Goal: Information Seeking & Learning: Check status

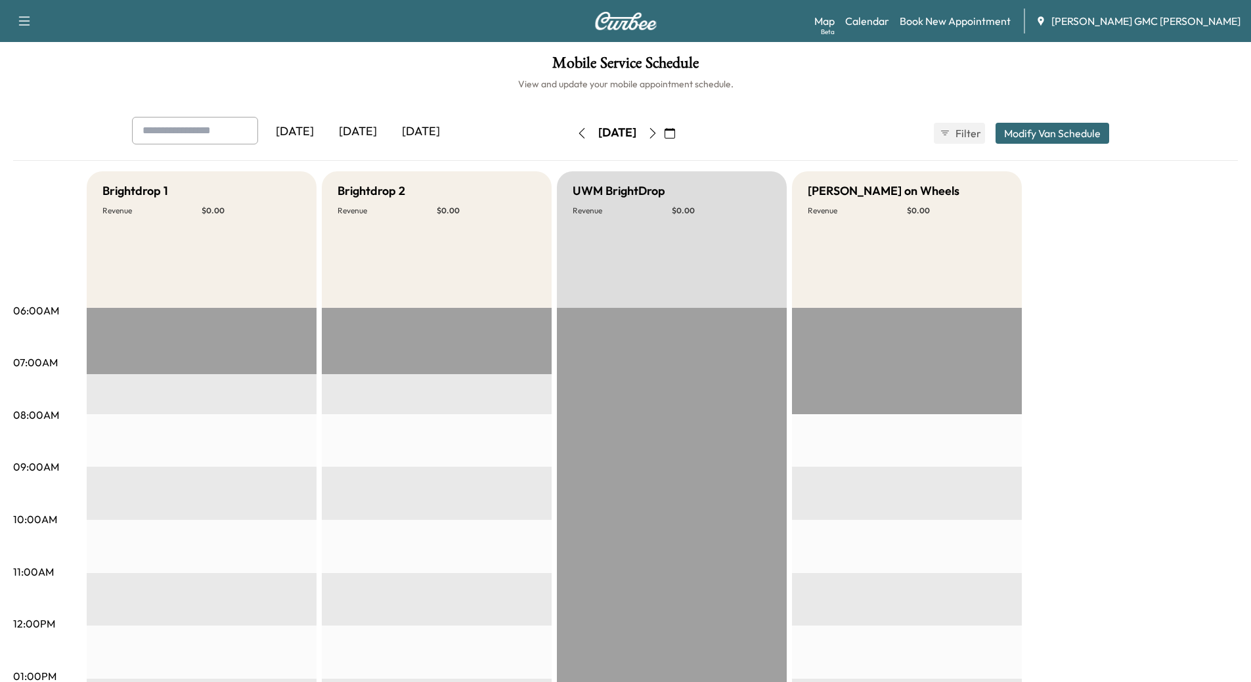
drag, startPoint x: 361, startPoint y: 124, endPoint x: 362, endPoint y: 134, distance: 9.9
click at [361, 125] on div "[DATE]" at bounding box center [357, 132] width 63 height 30
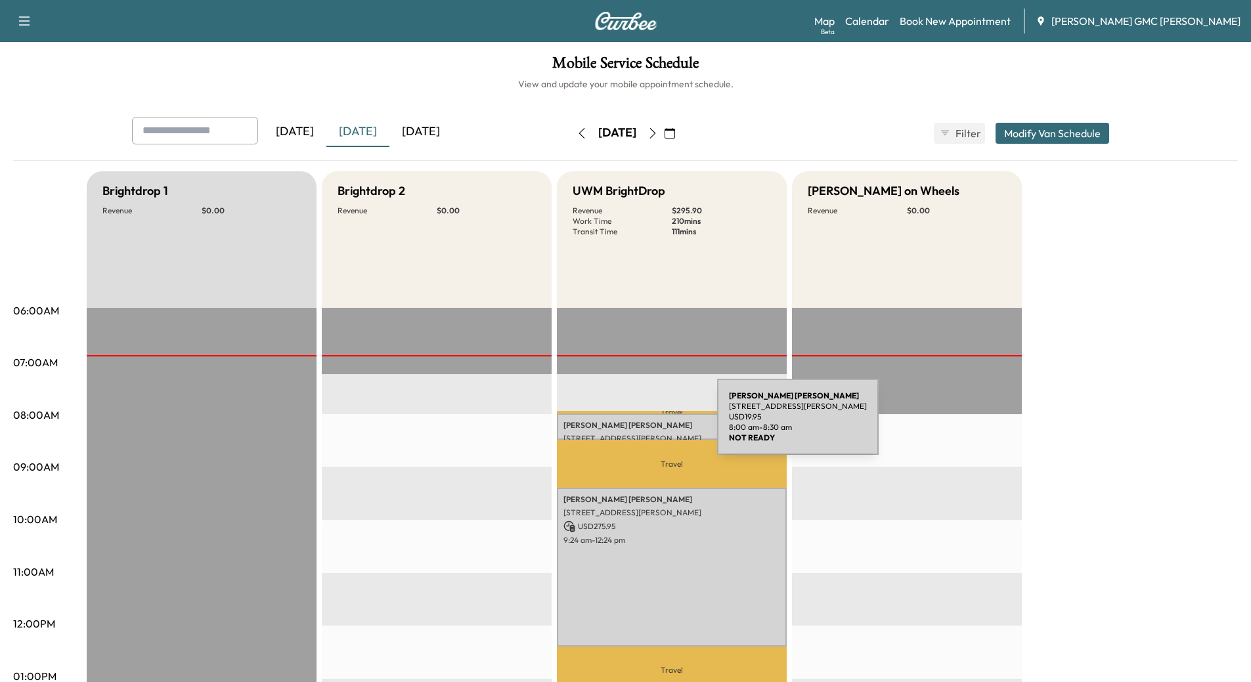
click at [618, 424] on p "[PERSON_NAME]" at bounding box center [671, 425] width 217 height 11
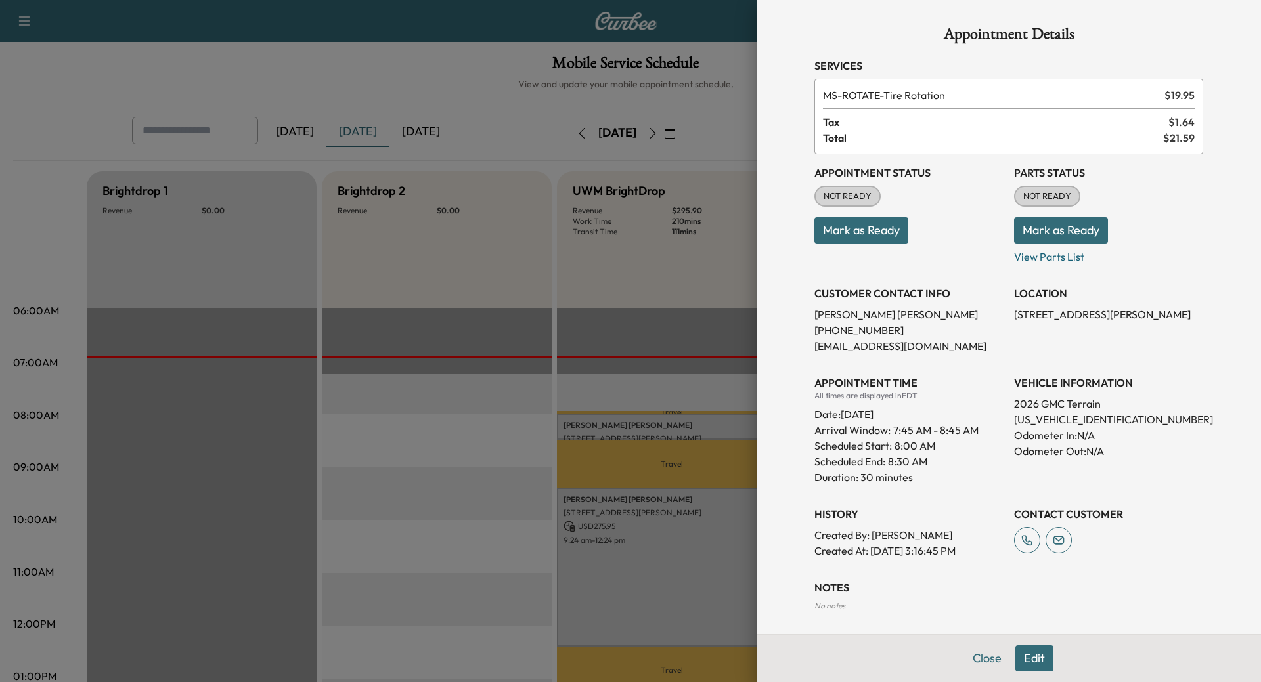
click at [616, 504] on div at bounding box center [630, 341] width 1261 height 682
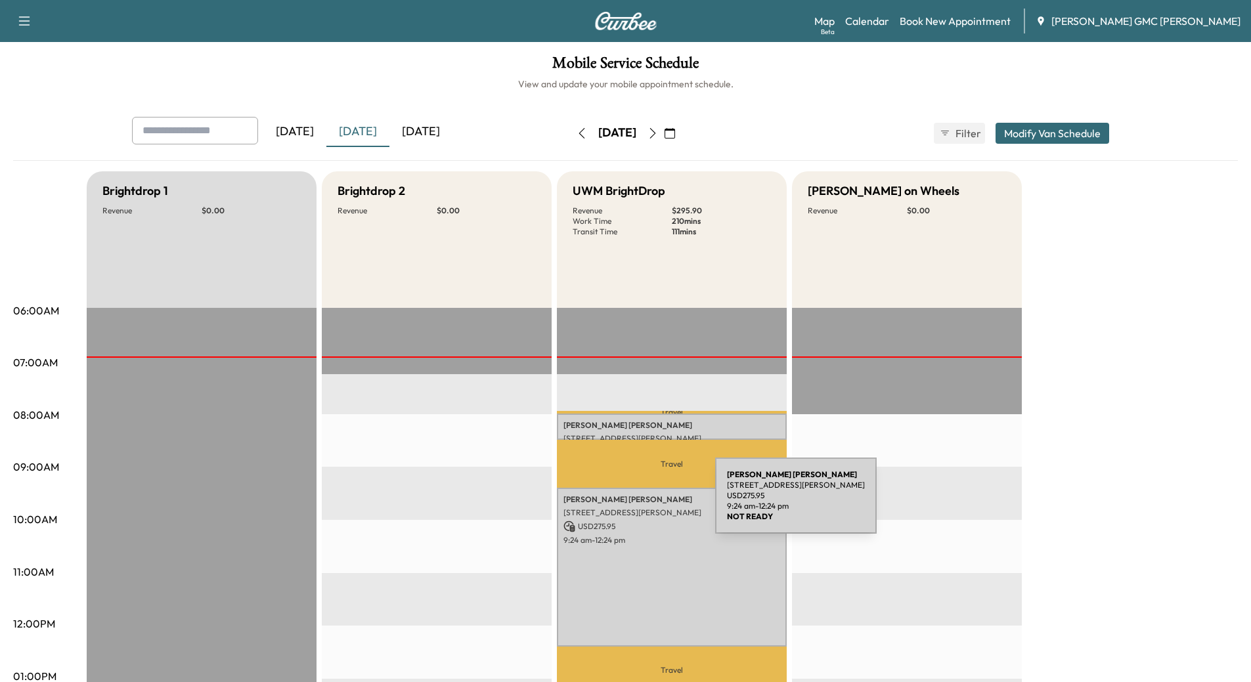
click at [616, 504] on div "[PERSON_NAME] [STREET_ADDRESS][PERSON_NAME] USD 275.95 9:24 am - 12:24 pm" at bounding box center [672, 567] width 230 height 159
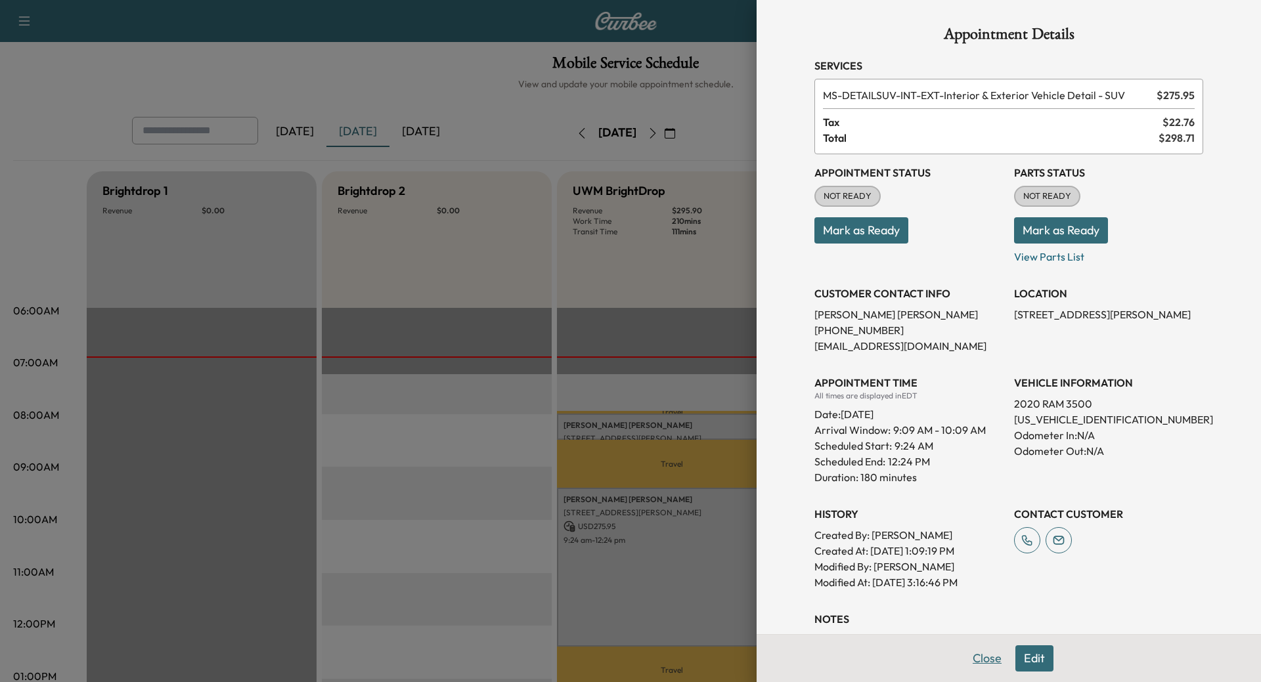
click at [973, 658] on button "Close" at bounding box center [987, 658] width 46 height 26
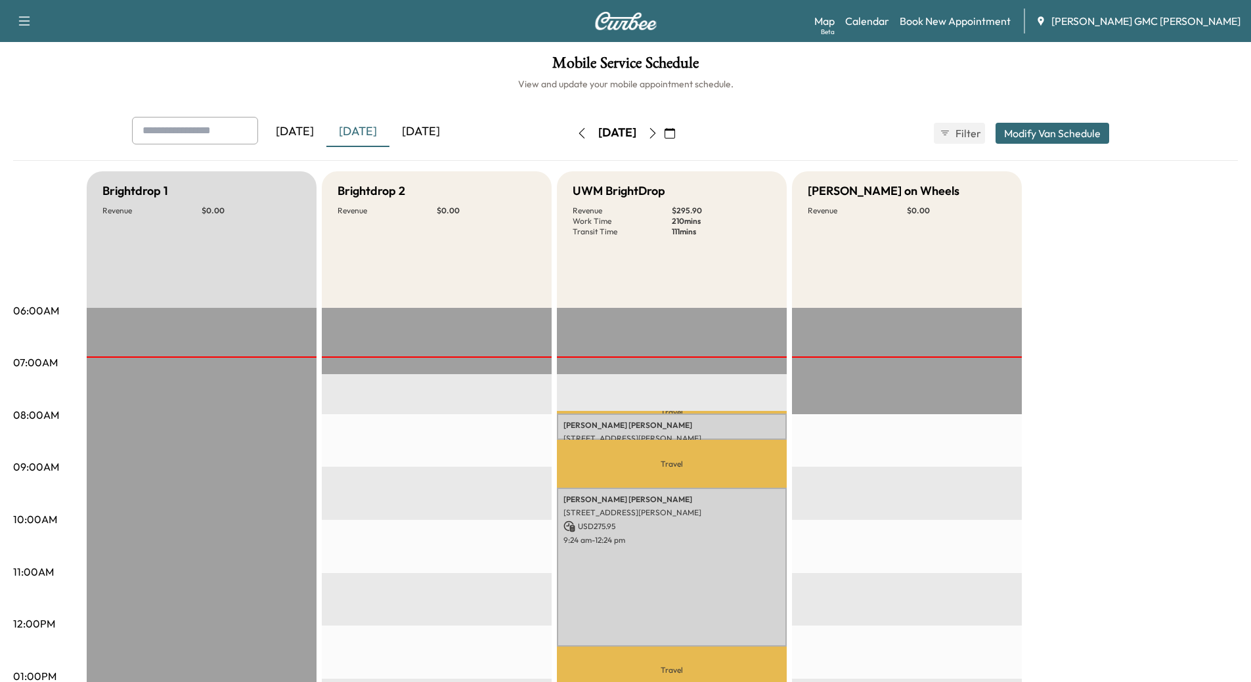
click at [655, 135] on icon "button" at bounding box center [652, 133] width 6 height 11
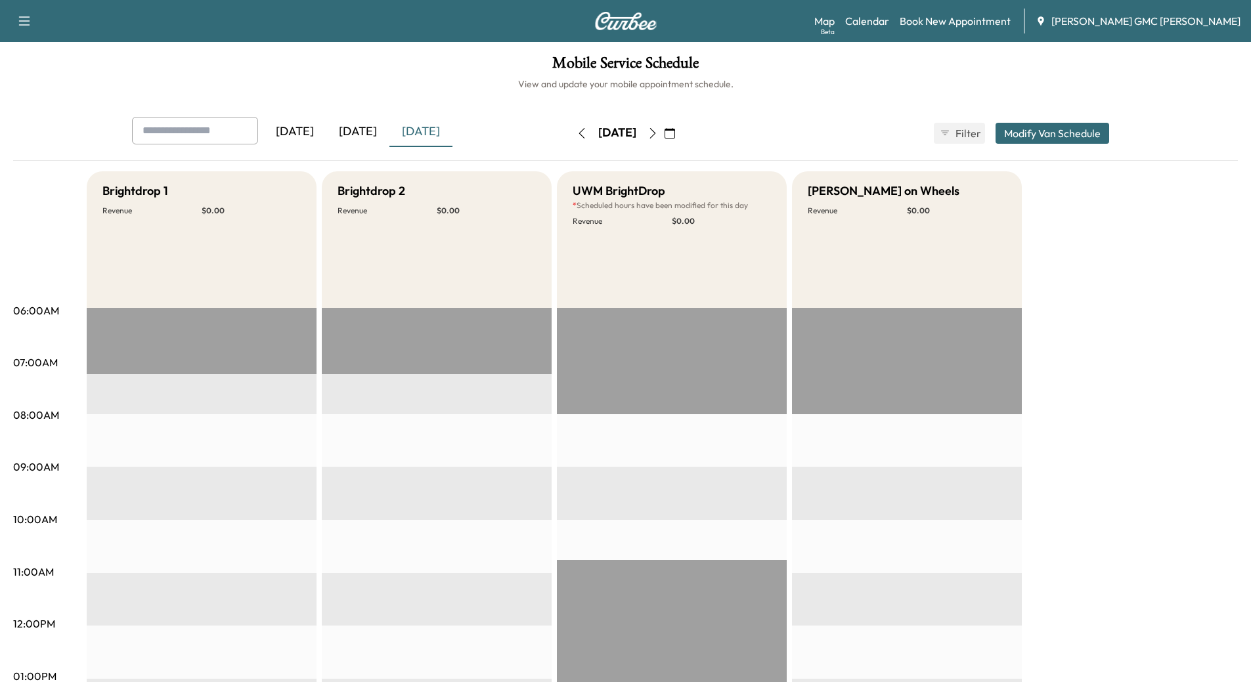
click at [655, 131] on icon "button" at bounding box center [652, 133] width 6 height 11
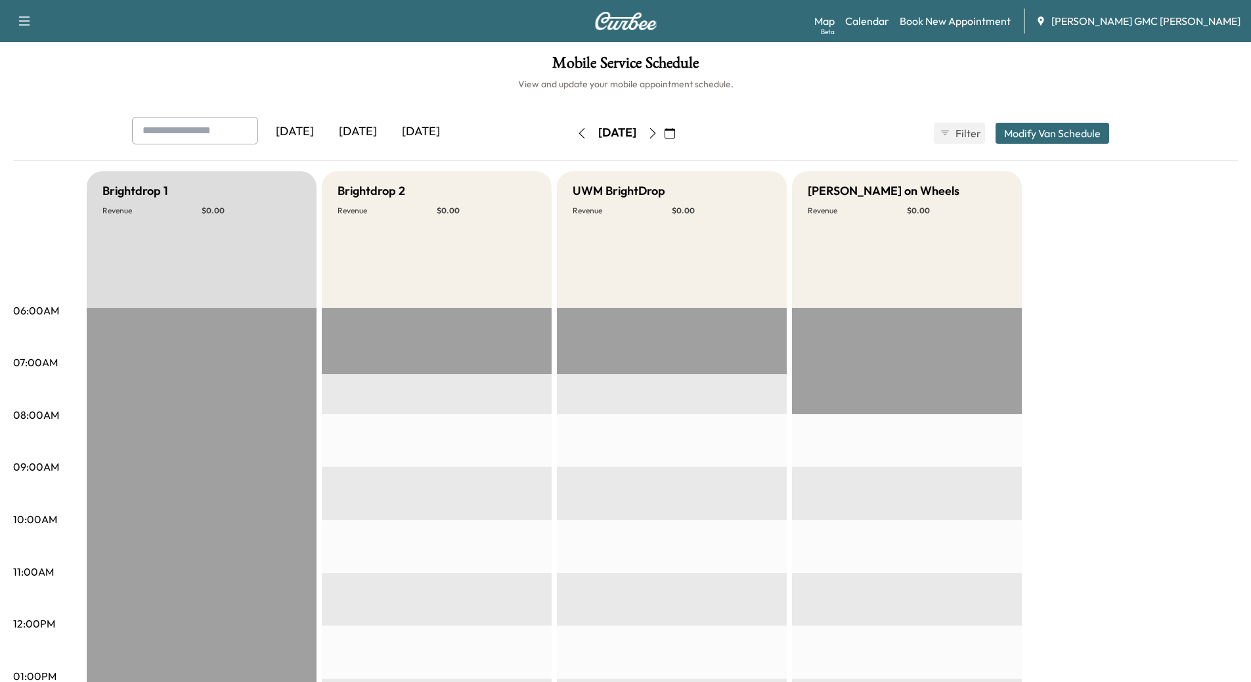
click at [658, 129] on icon "button" at bounding box center [652, 133] width 11 height 11
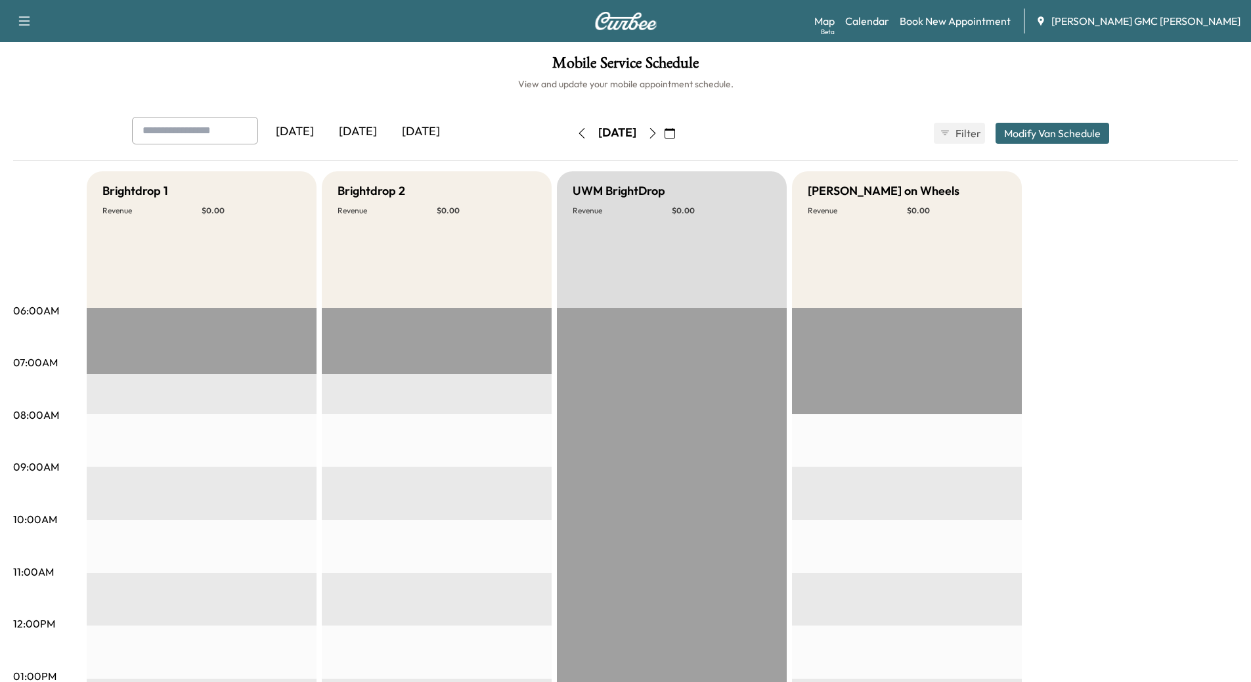
click at [658, 134] on icon "button" at bounding box center [652, 133] width 11 height 11
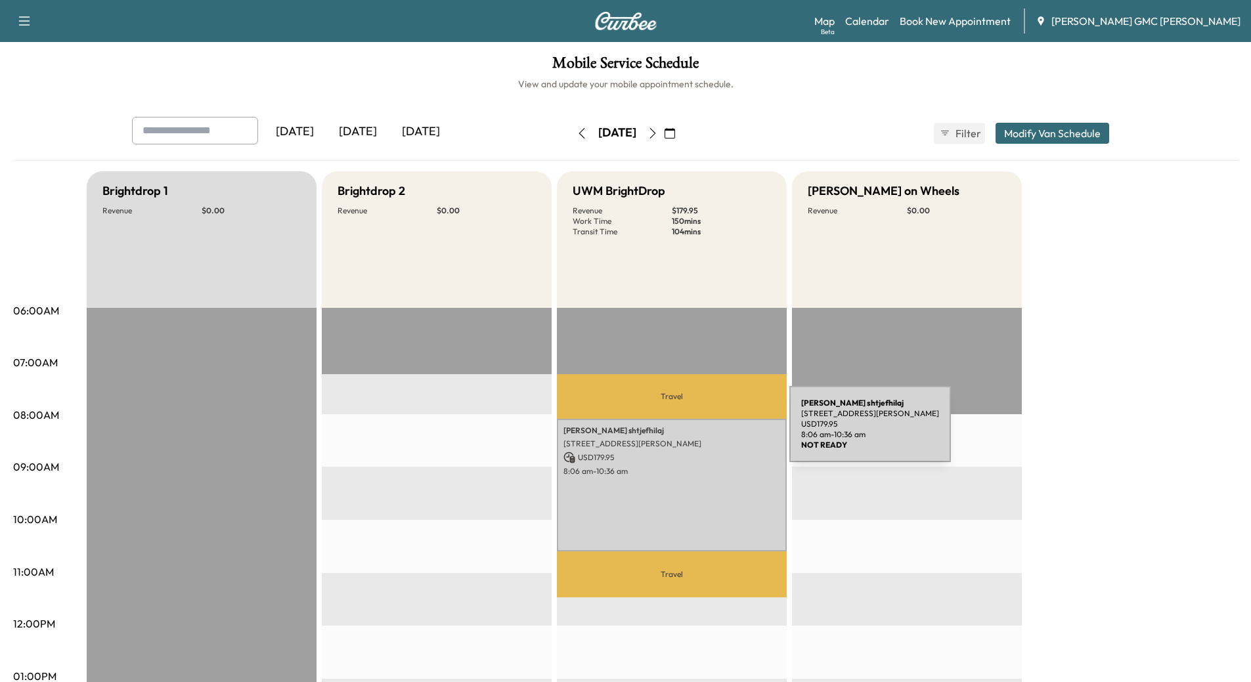
click at [691, 433] on p "[PERSON_NAME]" at bounding box center [671, 430] width 217 height 11
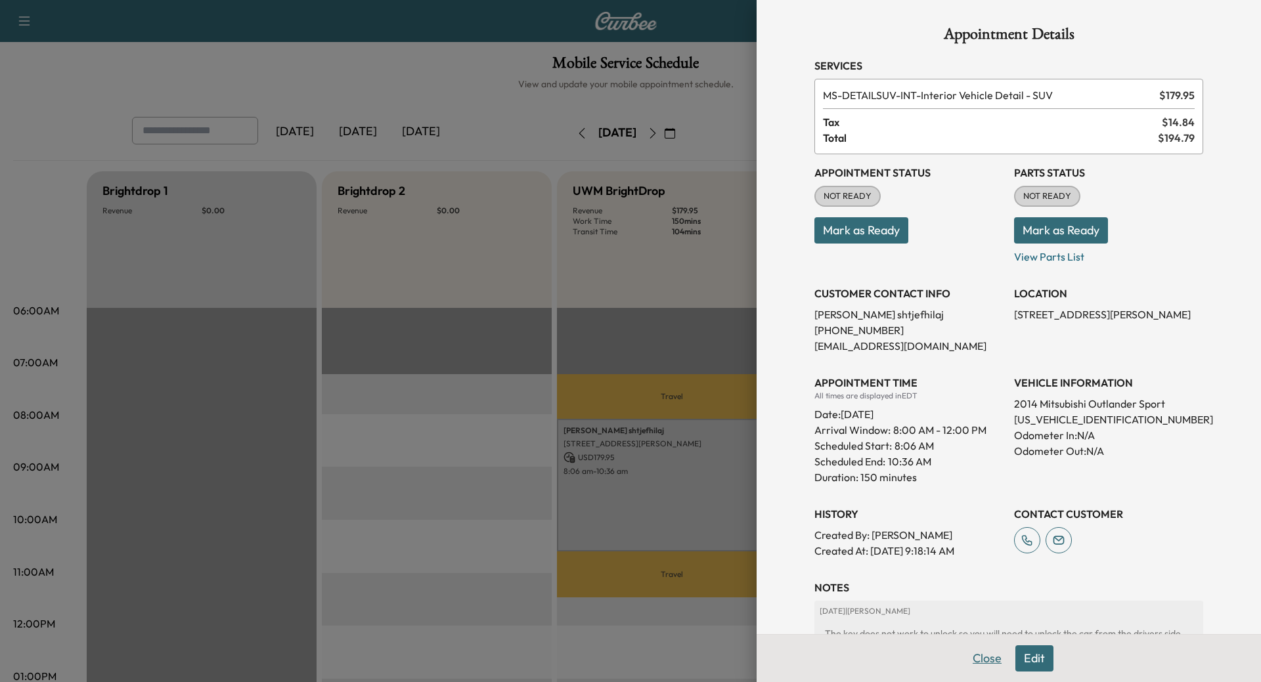
click at [970, 661] on button "Close" at bounding box center [987, 658] width 46 height 26
